Goal: Information Seeking & Learning: Learn about a topic

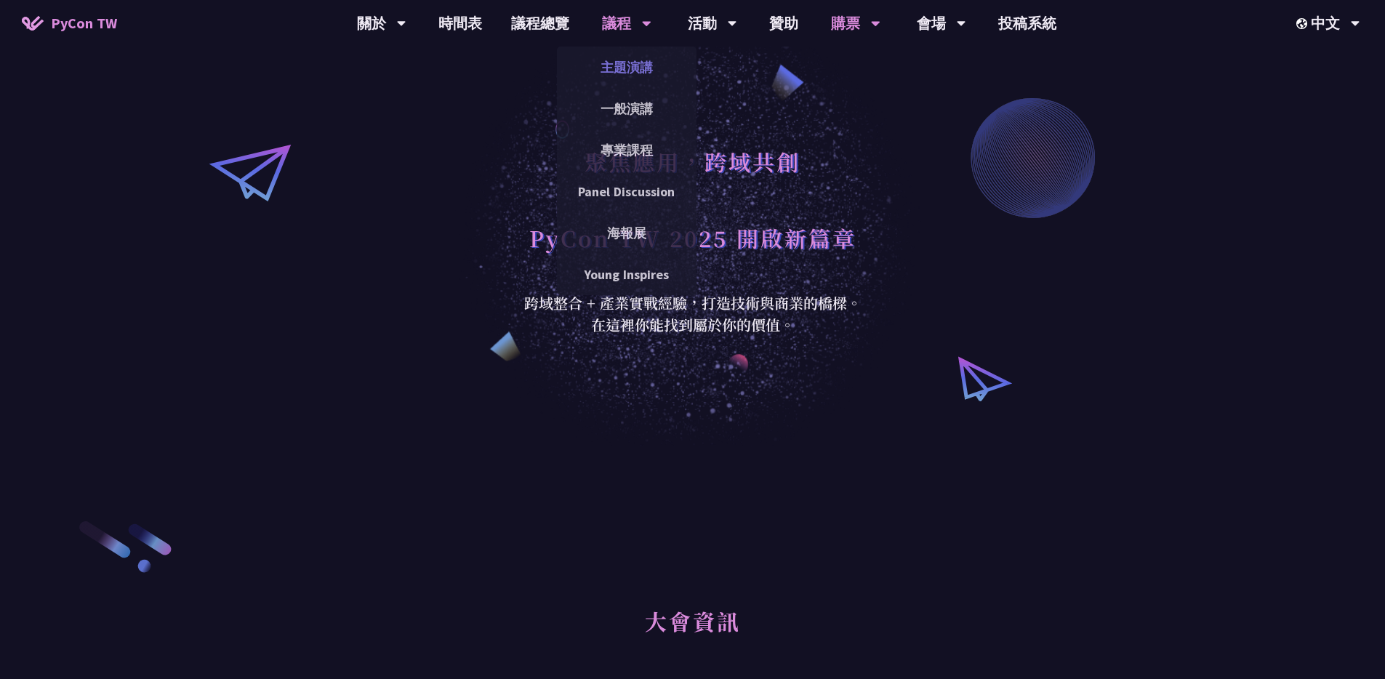
click at [635, 61] on link "主題演講" at bounding box center [627, 67] width 140 height 34
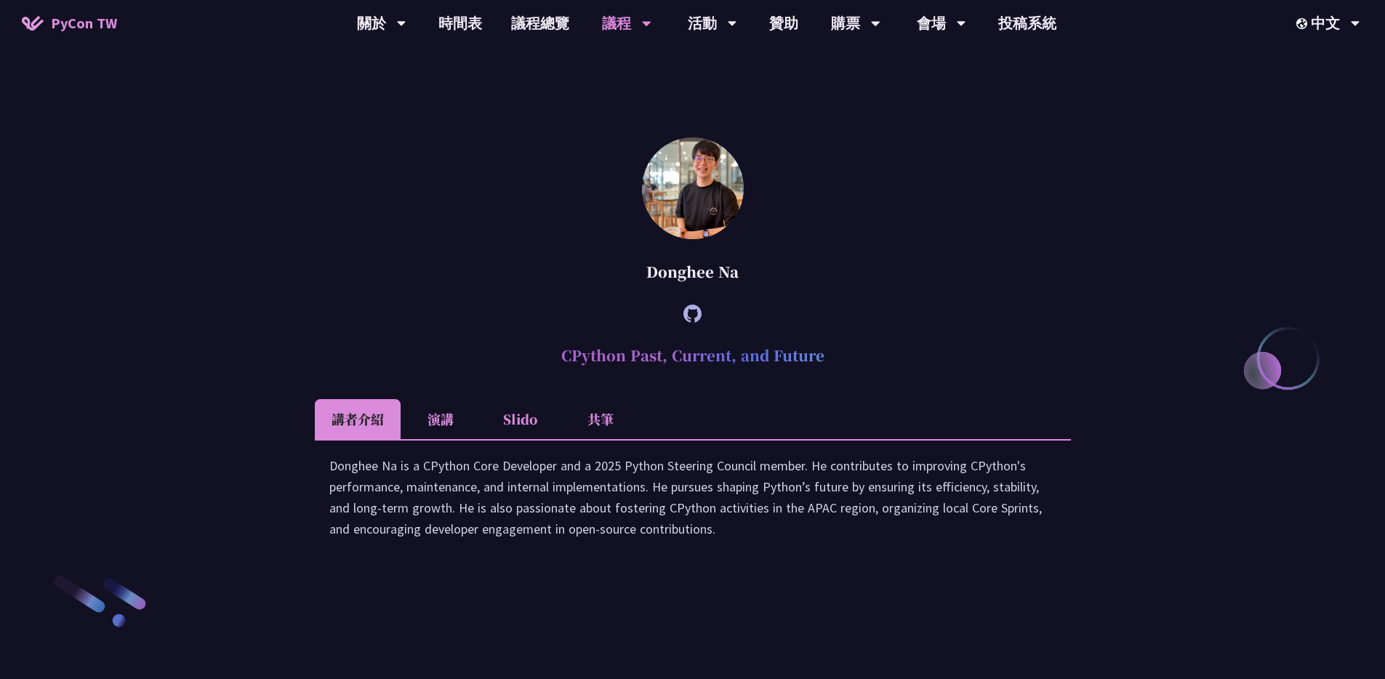
scroll to position [2164, 0]
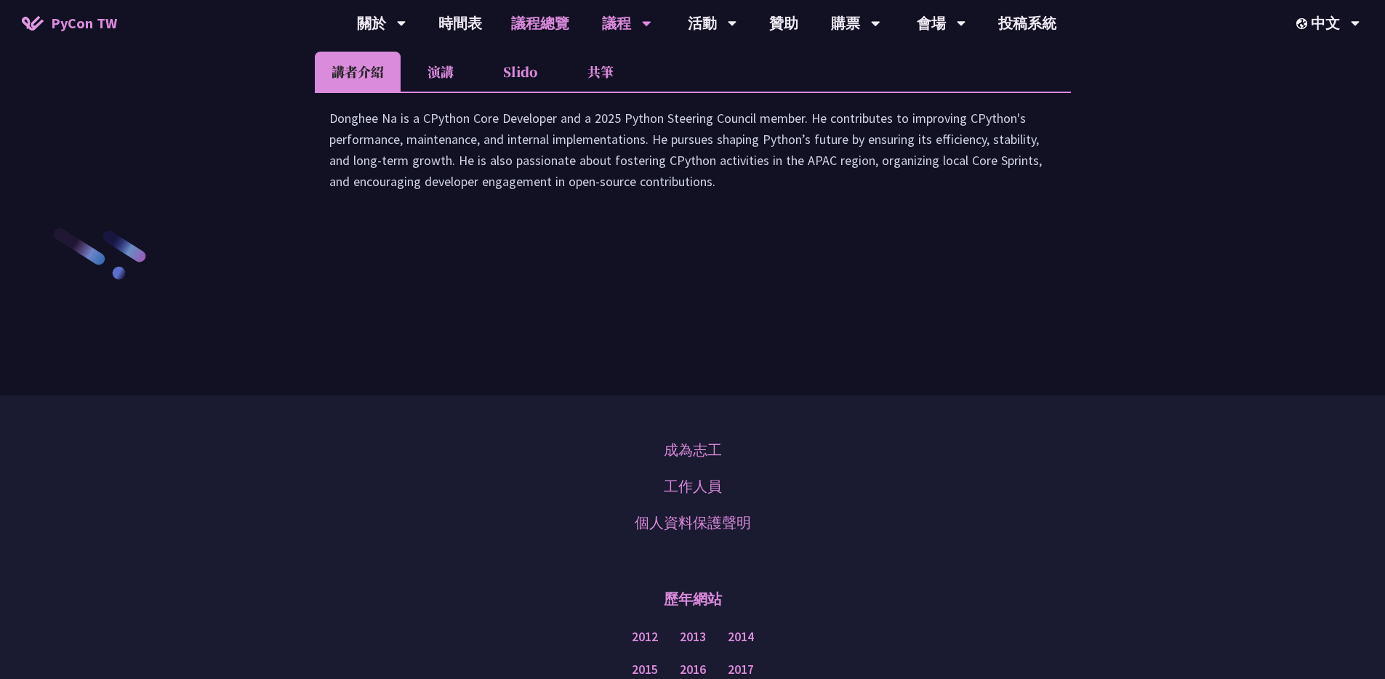
click at [514, 20] on link "議程總覽" at bounding box center [540, 23] width 87 height 47
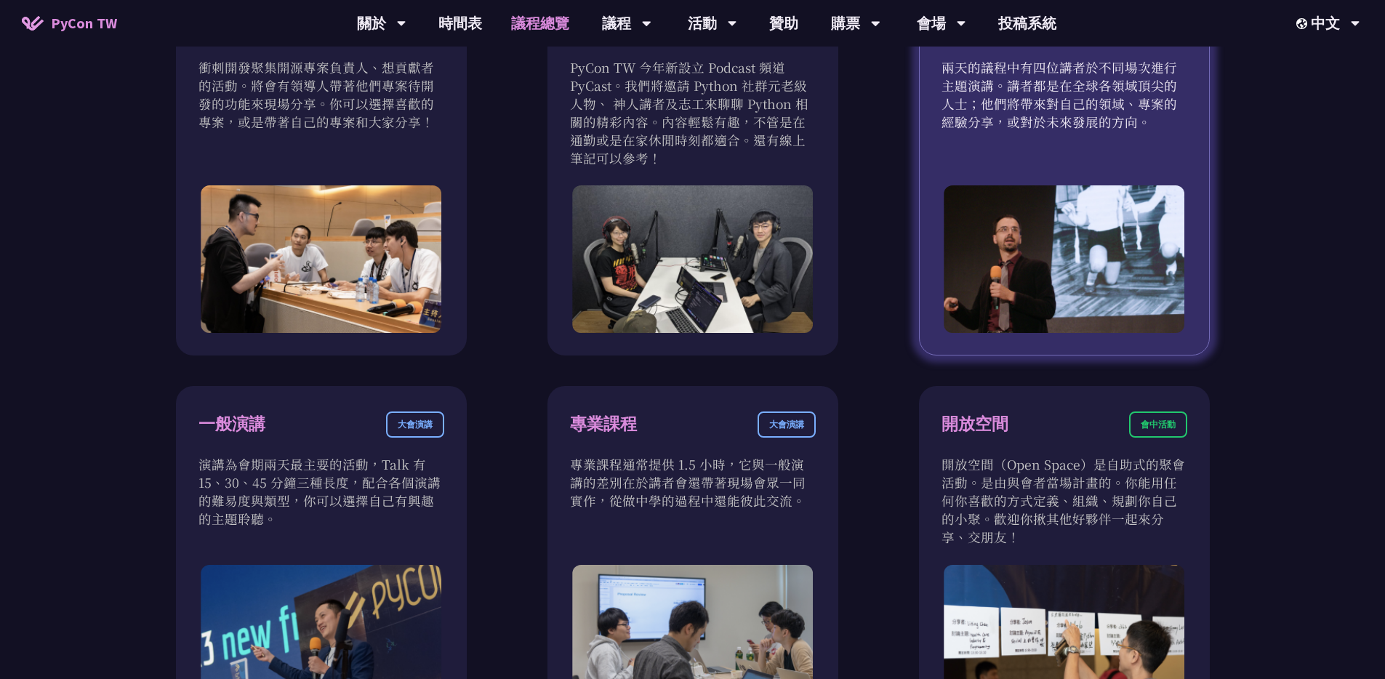
scroll to position [568, 0]
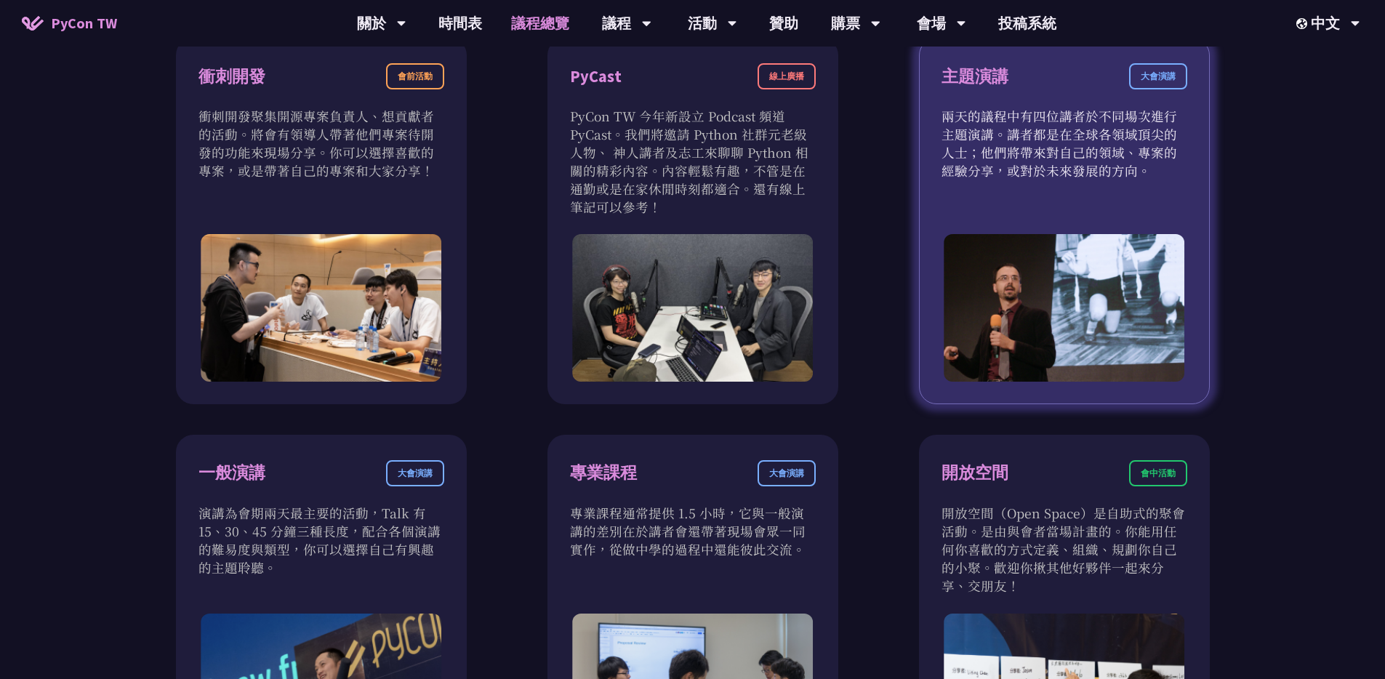
click at [1160, 82] on div "大會演講" at bounding box center [1158, 76] width 58 height 26
click at [1034, 232] on div "主題演講 大會演講 兩天的議程中有四位講者於不同場次進行主題演講。講者都是在全球各領域頂尖的人士；他們將帶來對自己的領域、專案的經驗分享，或對於未來發展的方向。" at bounding box center [1064, 221] width 291 height 366
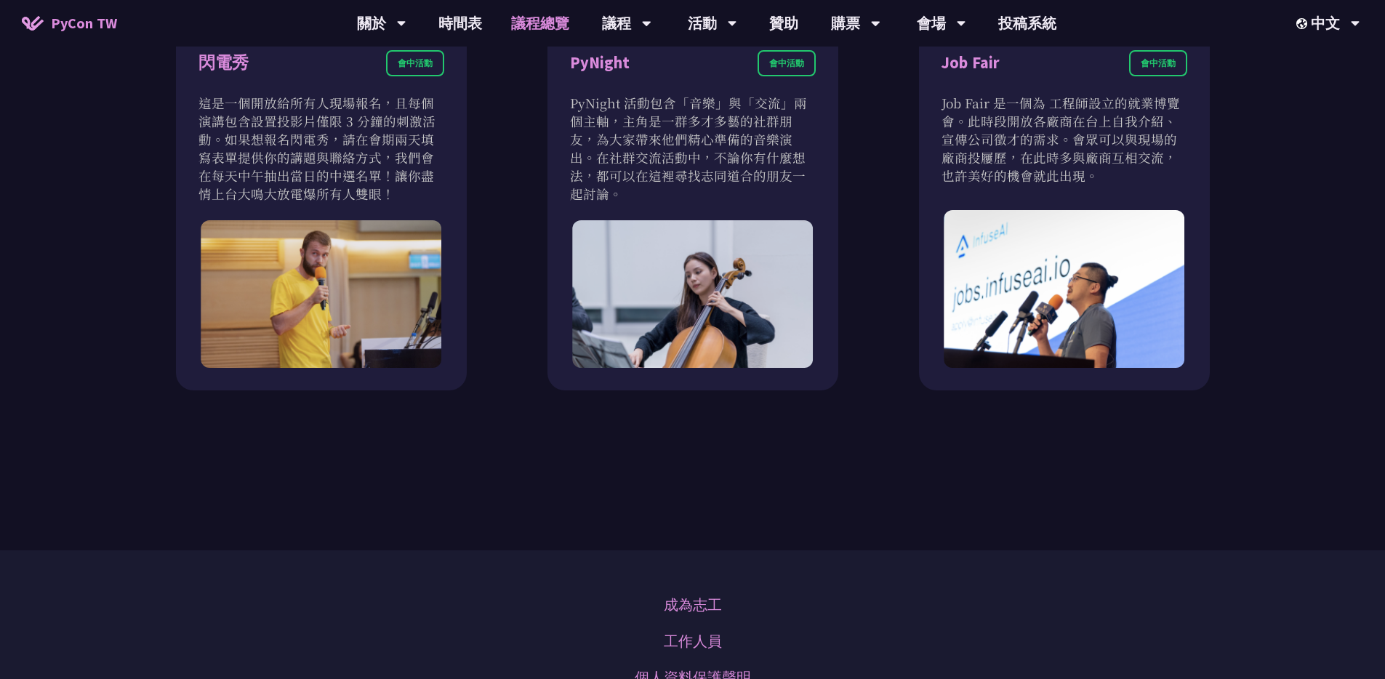
scroll to position [1450, 0]
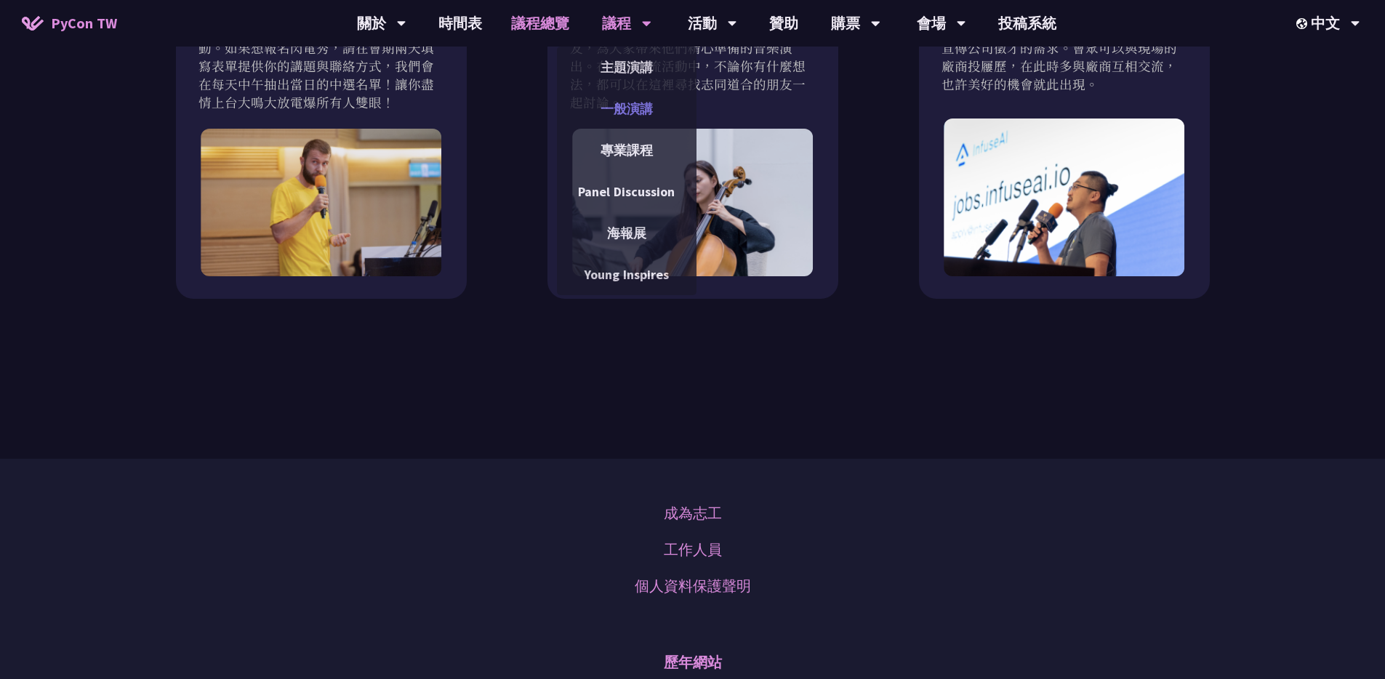
click at [640, 113] on link "一般演講" at bounding box center [627, 109] width 140 height 34
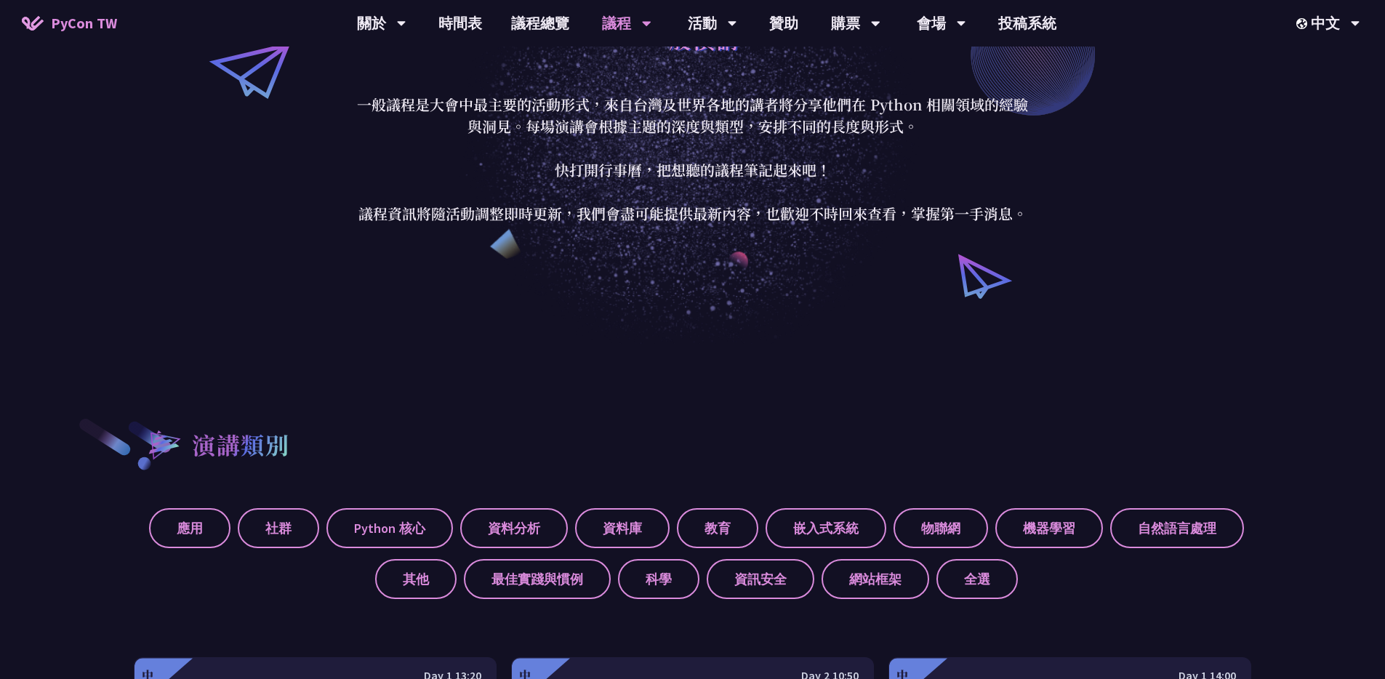
scroll to position [98, 0]
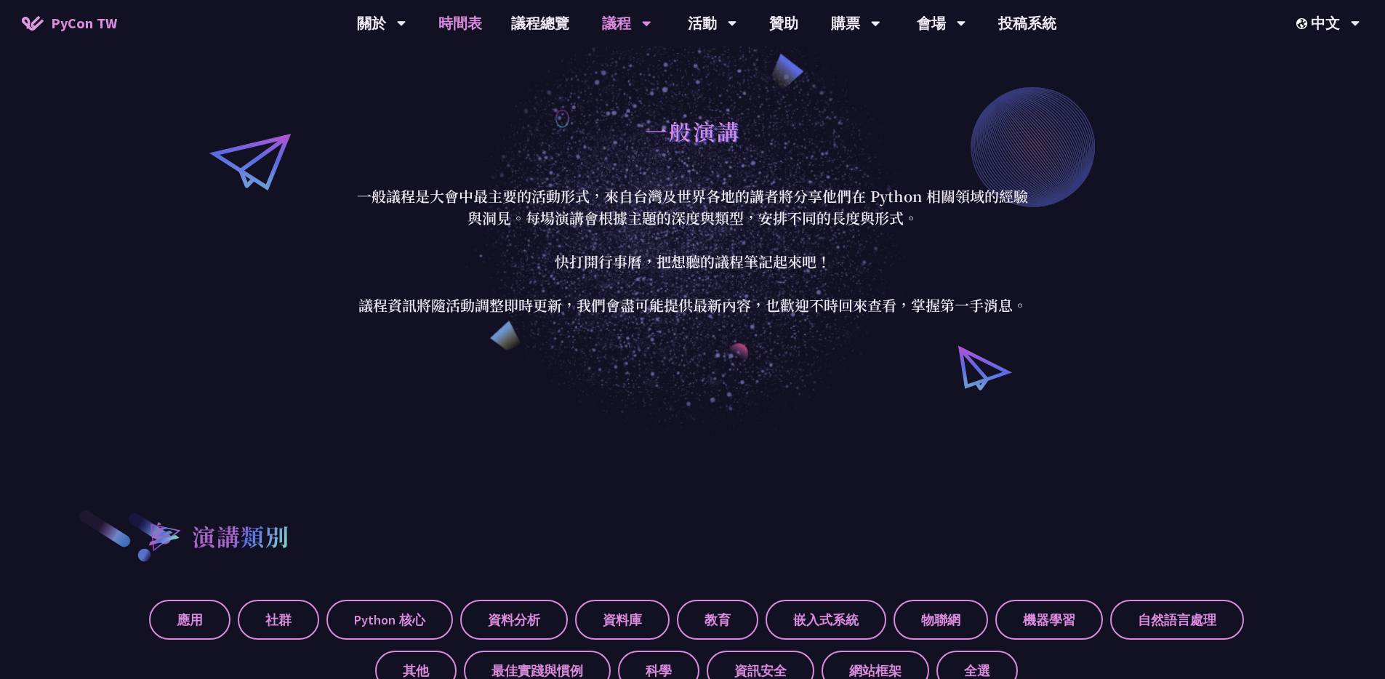
click at [466, 34] on link "時間表" at bounding box center [460, 23] width 73 height 47
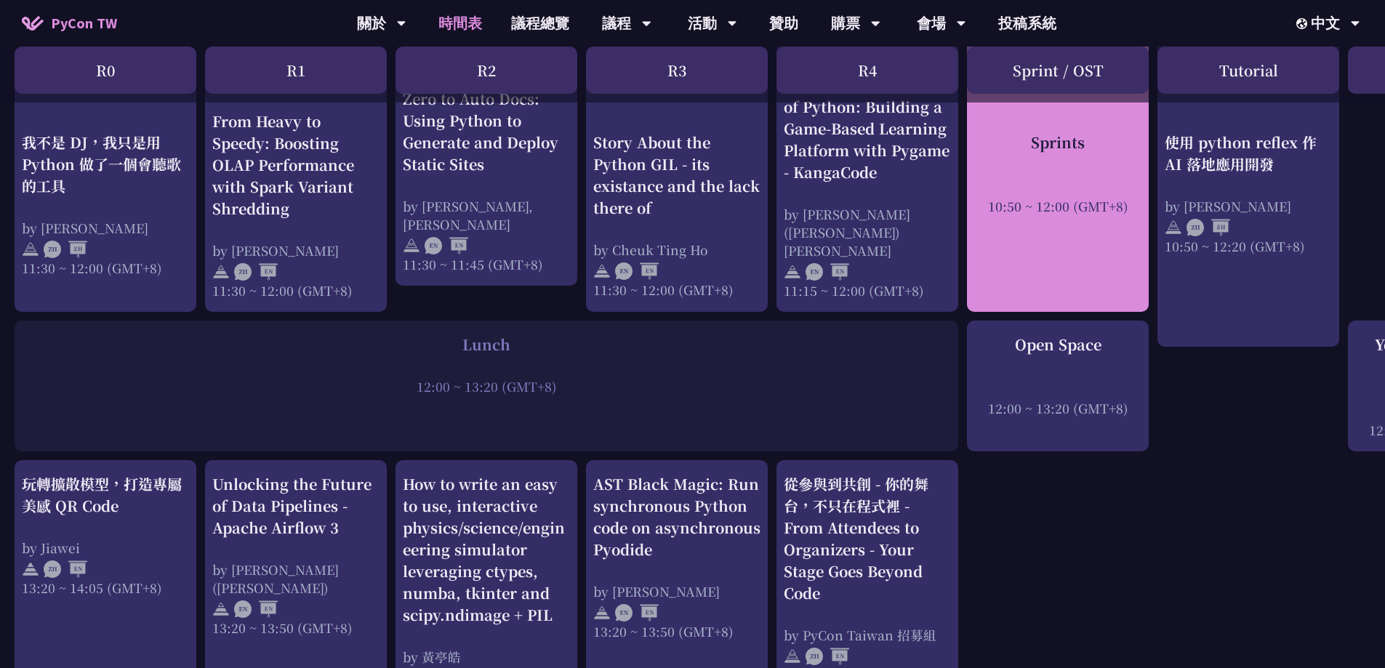
scroll to position [699, 0]
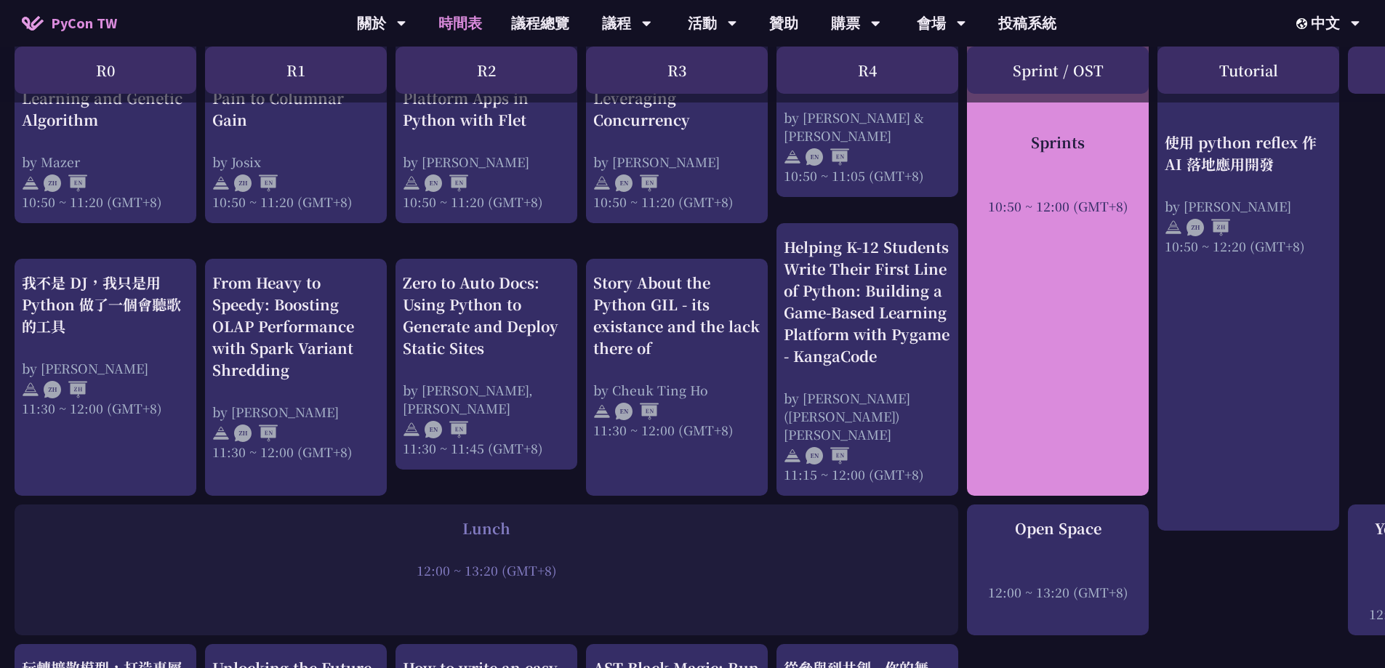
click at [1037, 270] on div "Sprints 10:50 ~ 12:00 (GMT+8)" at bounding box center [1058, 241] width 182 height 510
click at [1051, 188] on div at bounding box center [1057, 185] width 167 height 22
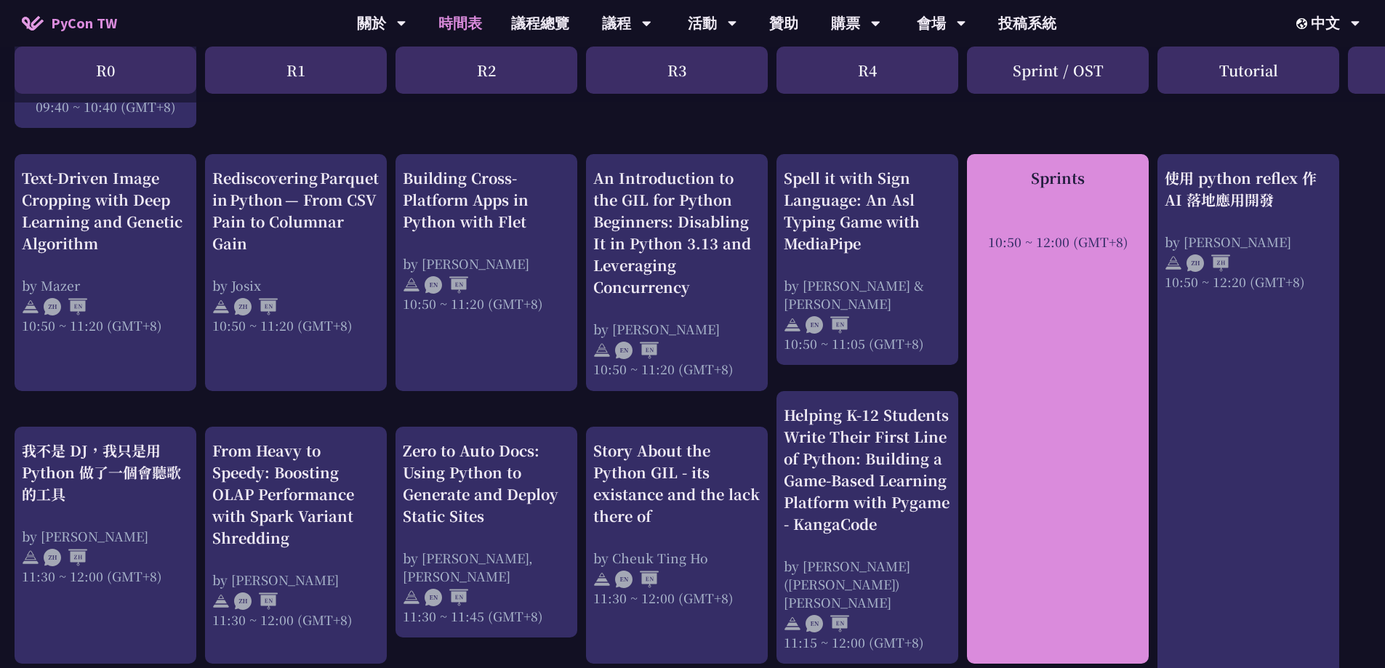
scroll to position [347, 0]
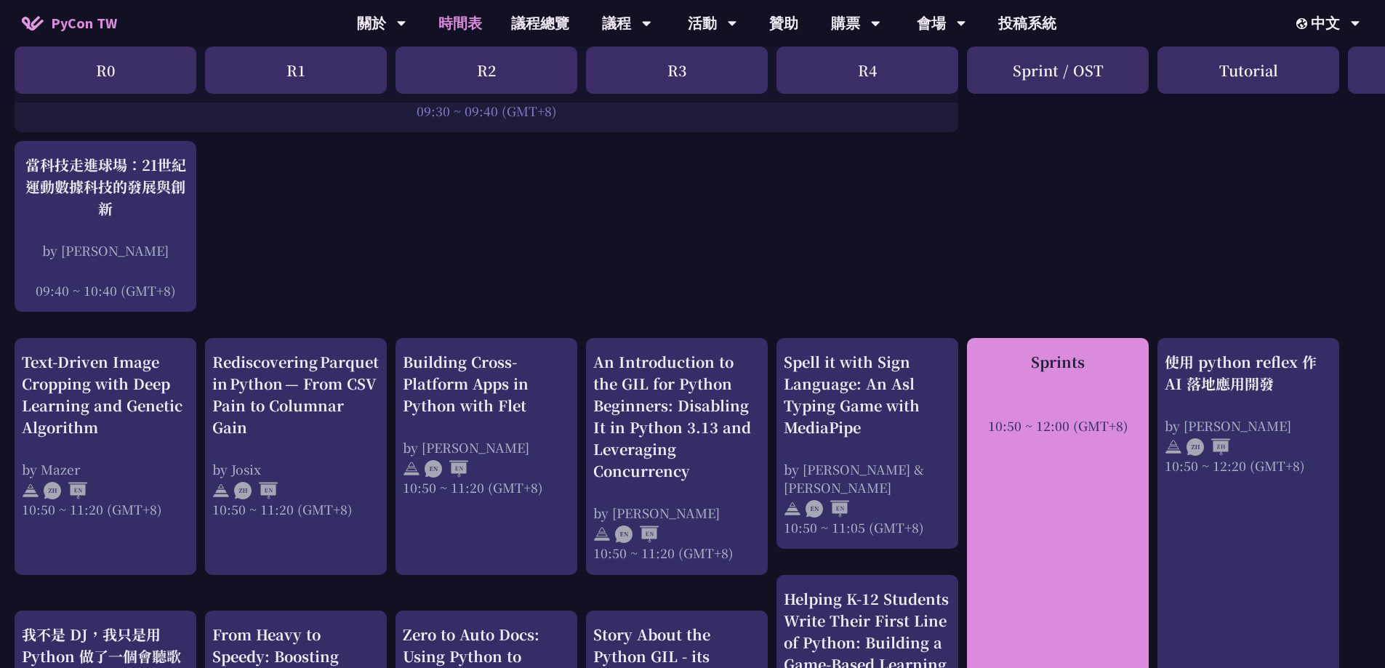
click at [1064, 361] on div "Sprints" at bounding box center [1057, 362] width 167 height 22
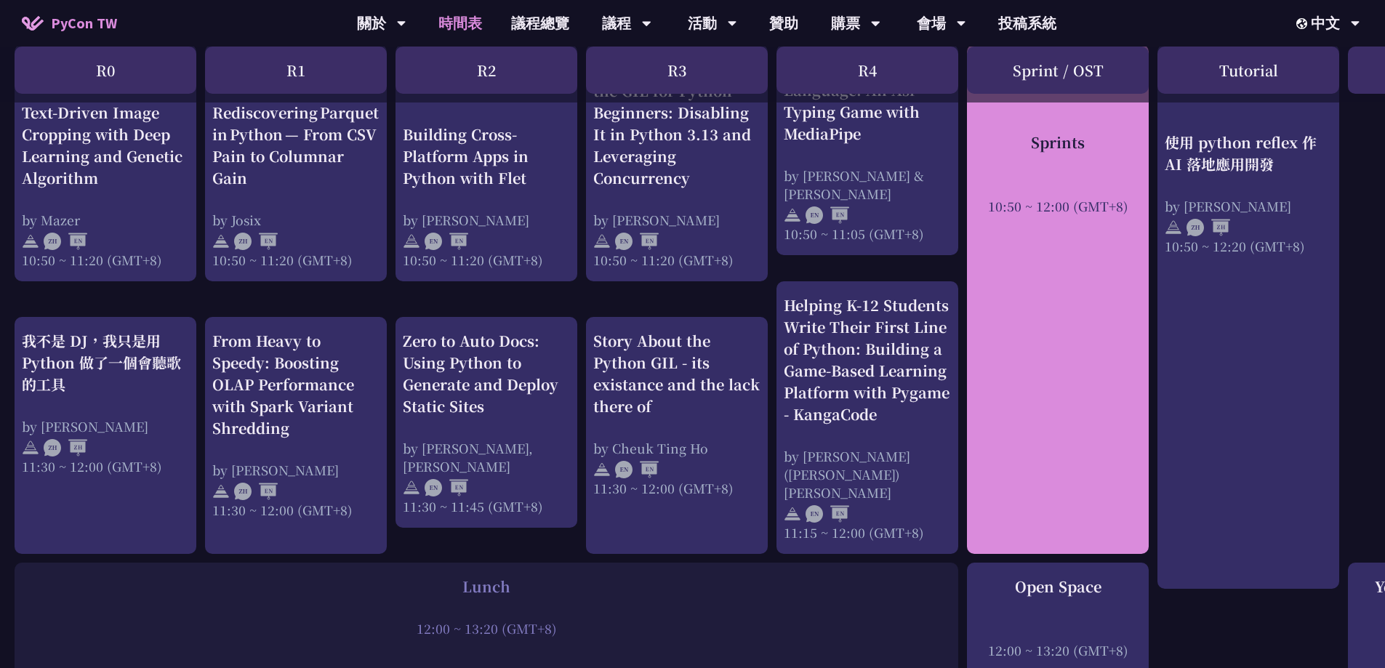
scroll to position [896, 0]
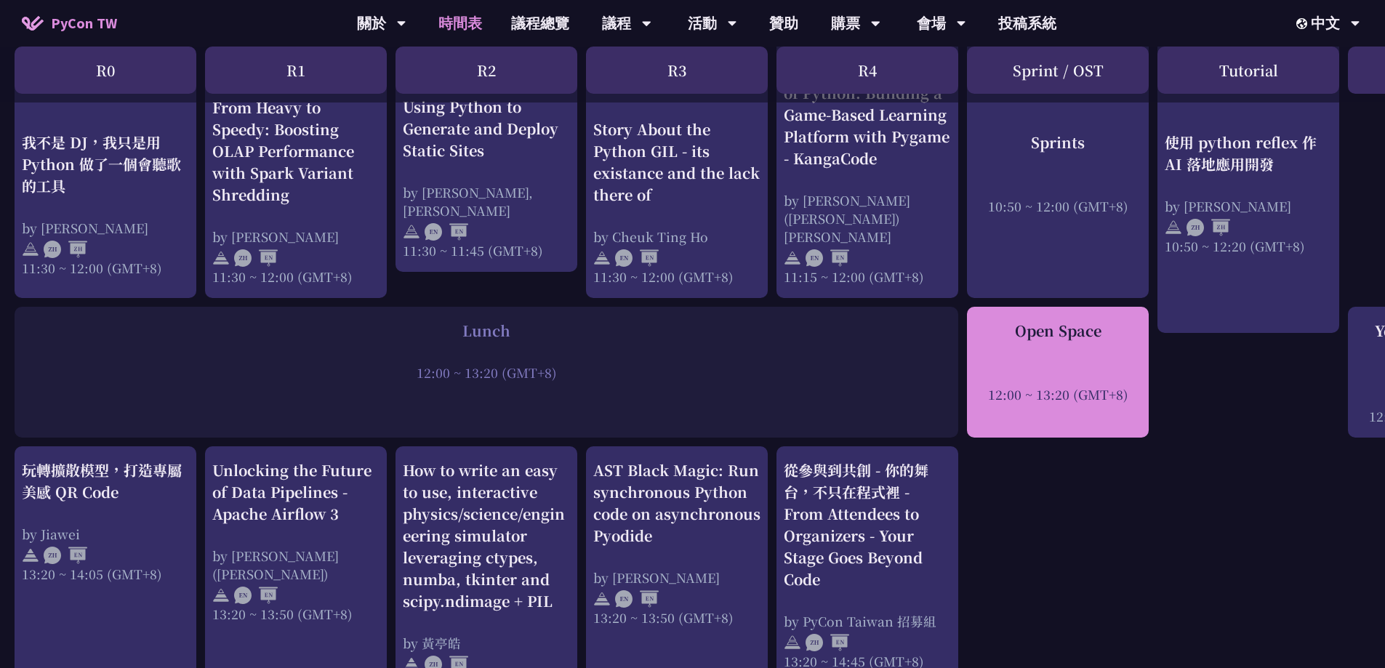
click at [1062, 385] on div "12:00 ~ 13:20 (GMT+8)" at bounding box center [1057, 394] width 167 height 18
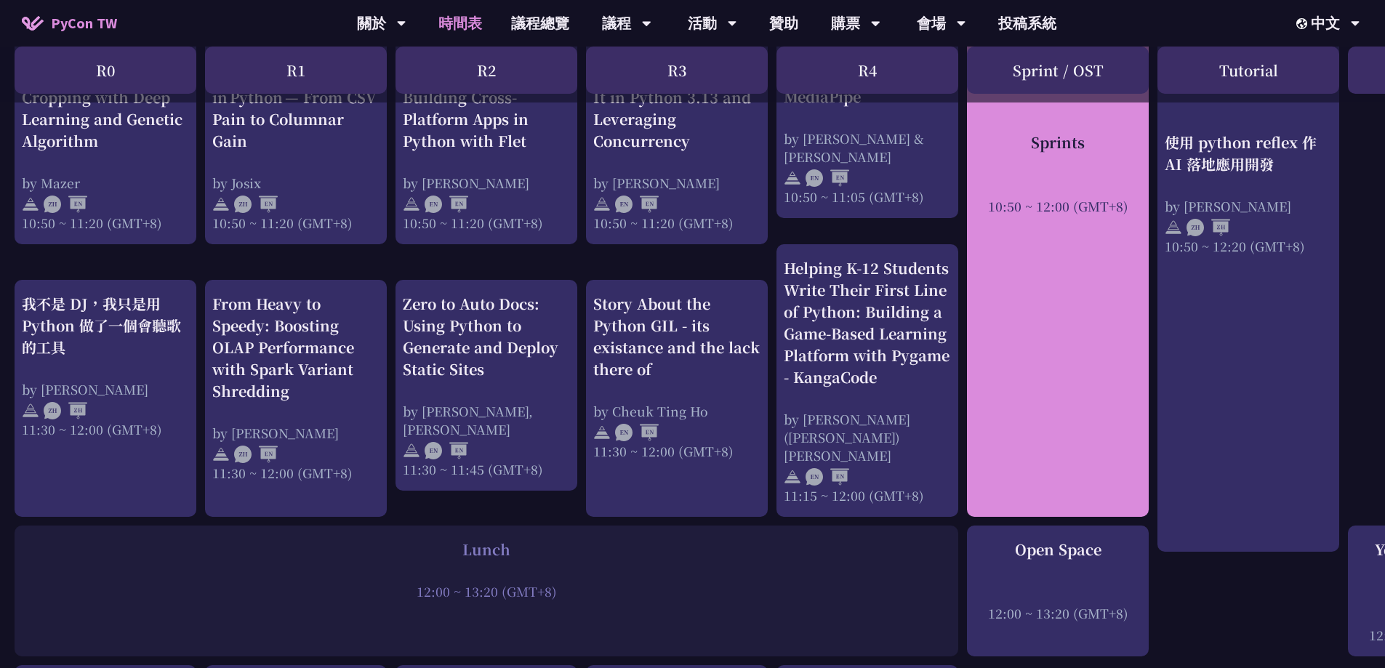
scroll to position [507, 0]
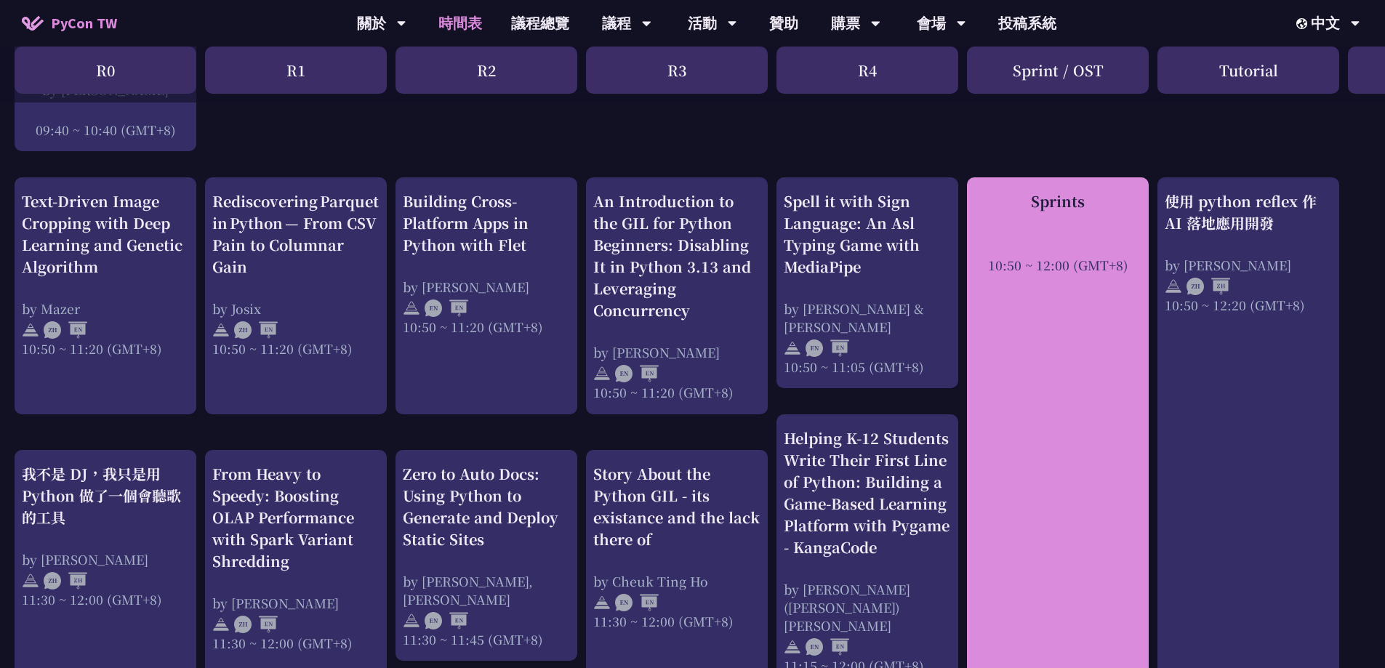
click at [1101, 357] on div "Sprints 10:50 ~ 12:00 (GMT+8)" at bounding box center [1058, 432] width 182 height 510
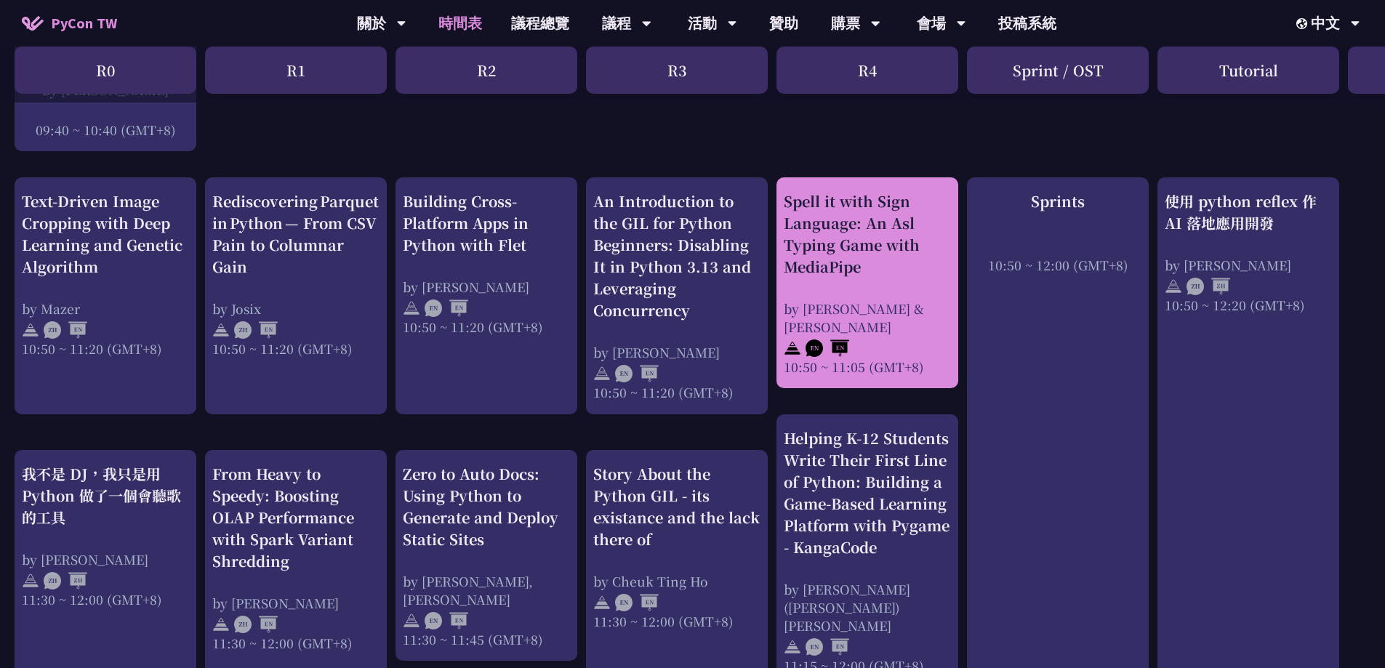
click at [859, 280] on div "Spell it with Sign Language: An Asl Typing Game with MediaPipe by [PERSON_NAME]…" at bounding box center [867, 282] width 167 height 185
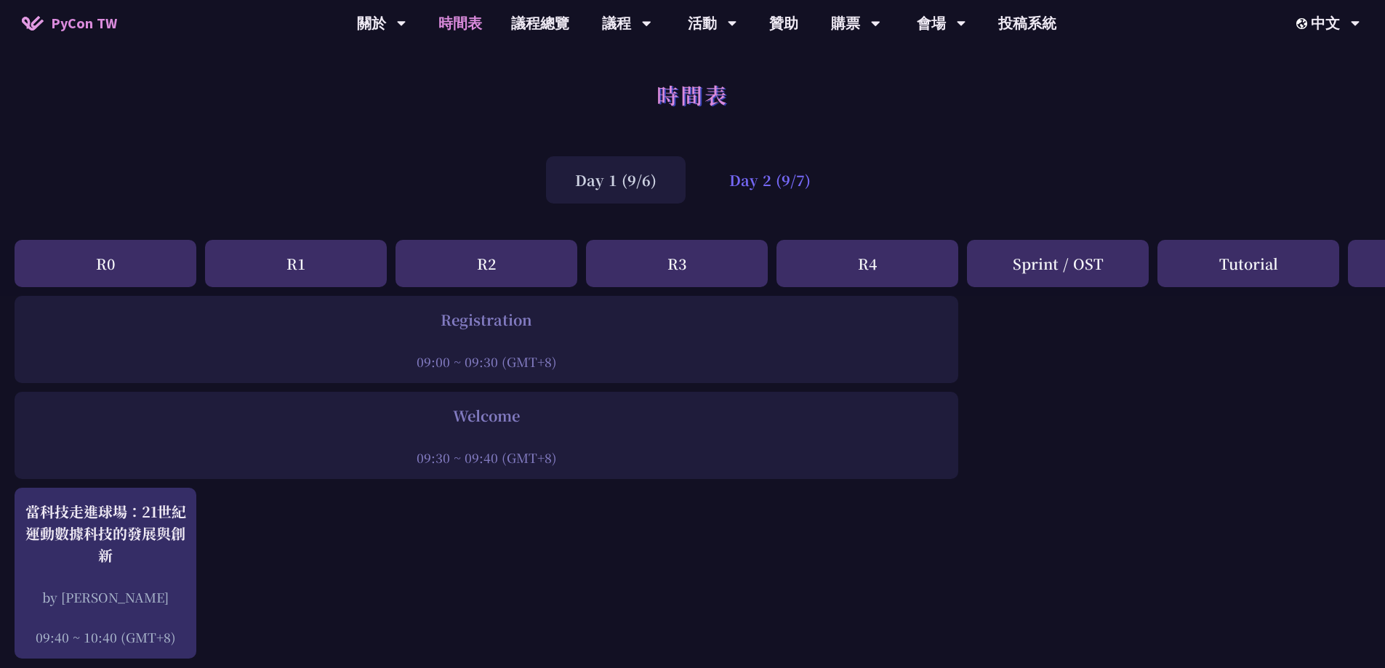
click at [805, 179] on div "Day 2 (9/7)" at bounding box center [770, 179] width 140 height 47
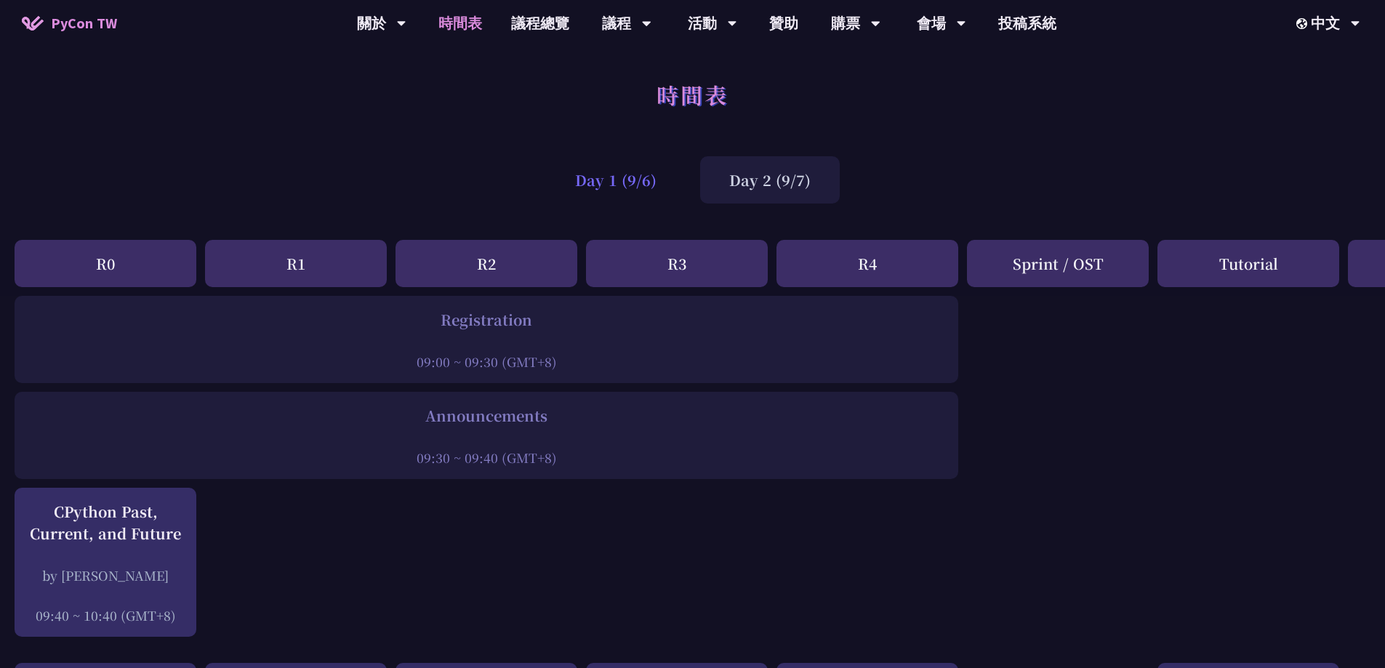
click at [658, 171] on div "Day 1 (9/6)" at bounding box center [616, 179] width 140 height 47
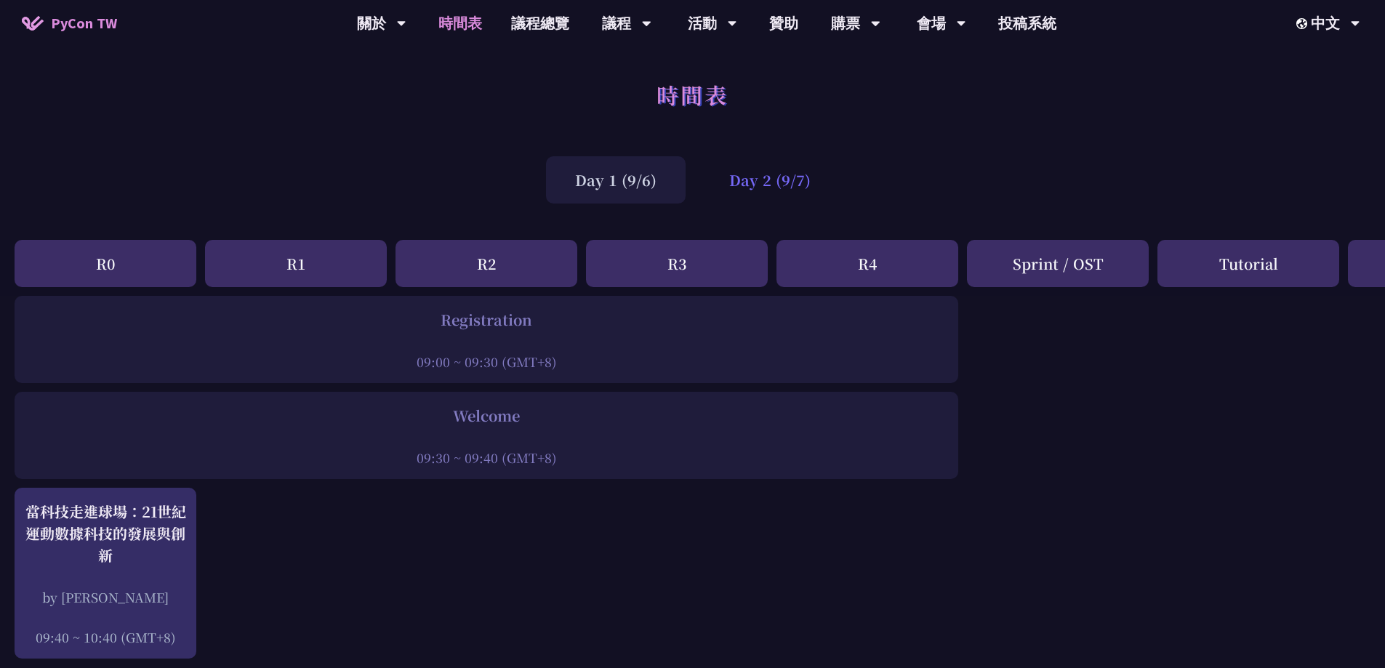
click at [781, 188] on div "Day 2 (9/7)" at bounding box center [770, 179] width 140 height 47
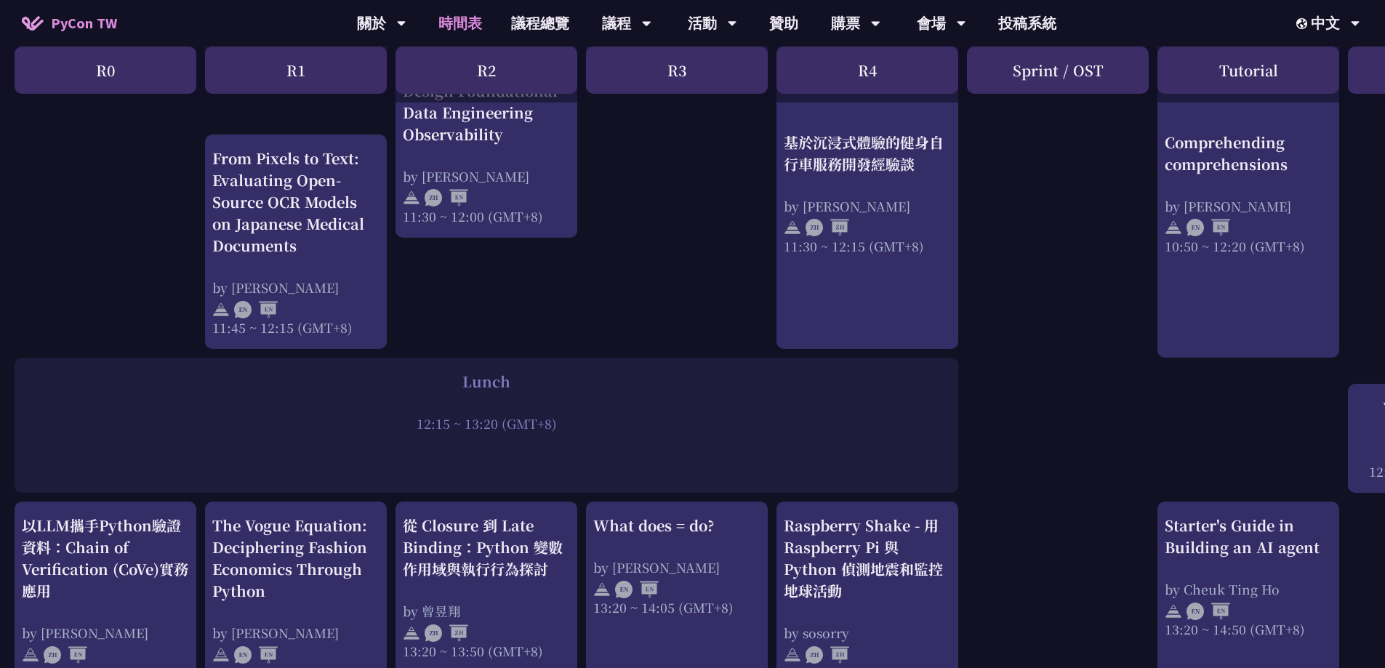
scroll to position [1225, 0]
